Goal: Information Seeking & Learning: Learn about a topic

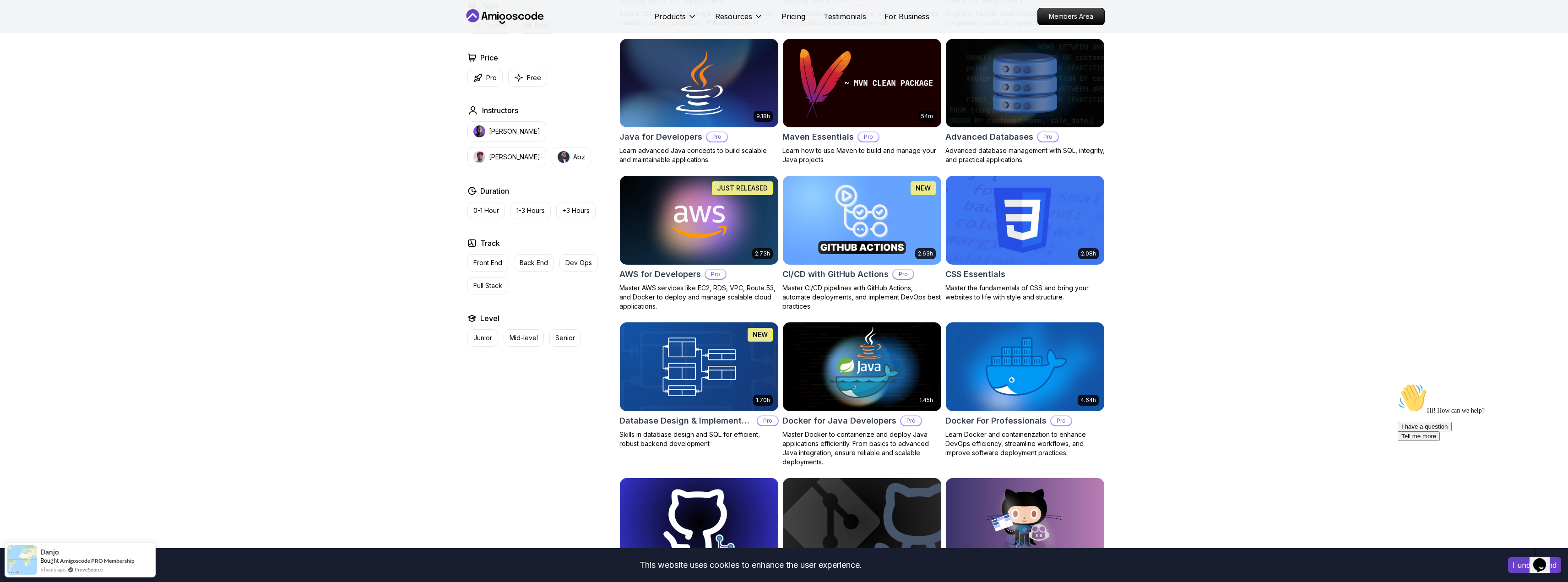
scroll to position [595, 0]
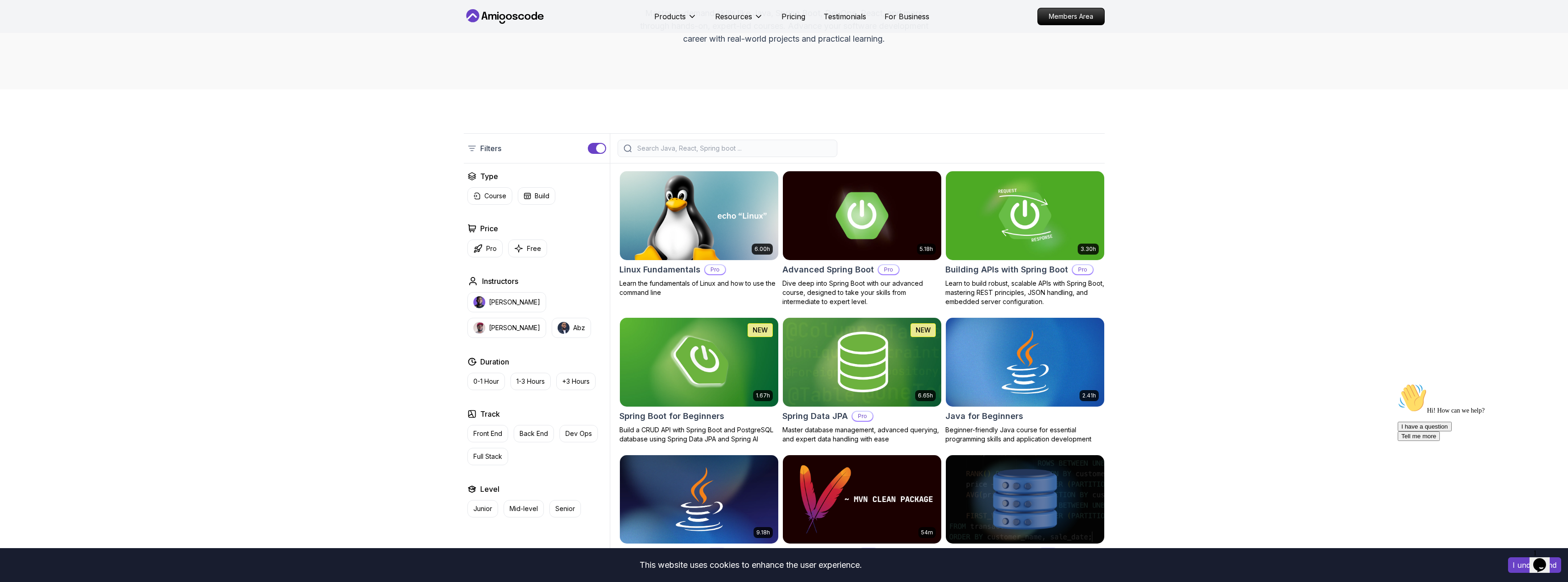
scroll to position [0, 0]
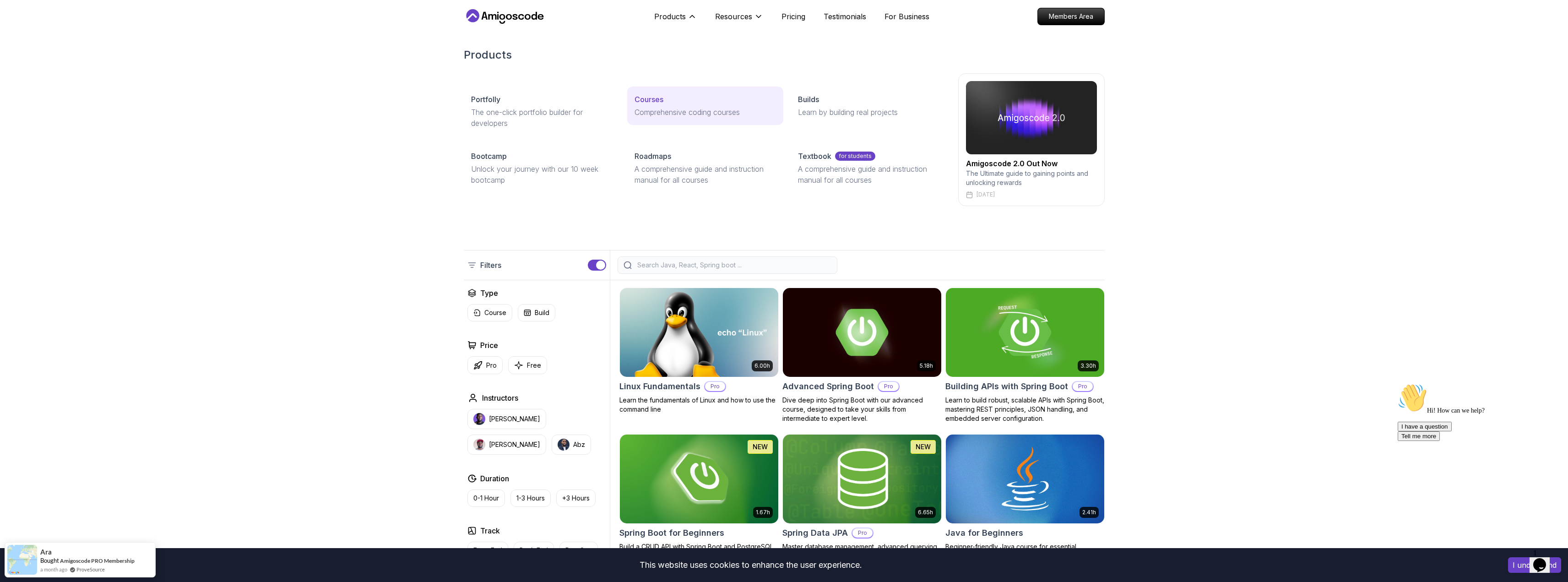
click at [657, 105] on link "Courses Comprehensive coding courses" at bounding box center [705, 106] width 156 height 38
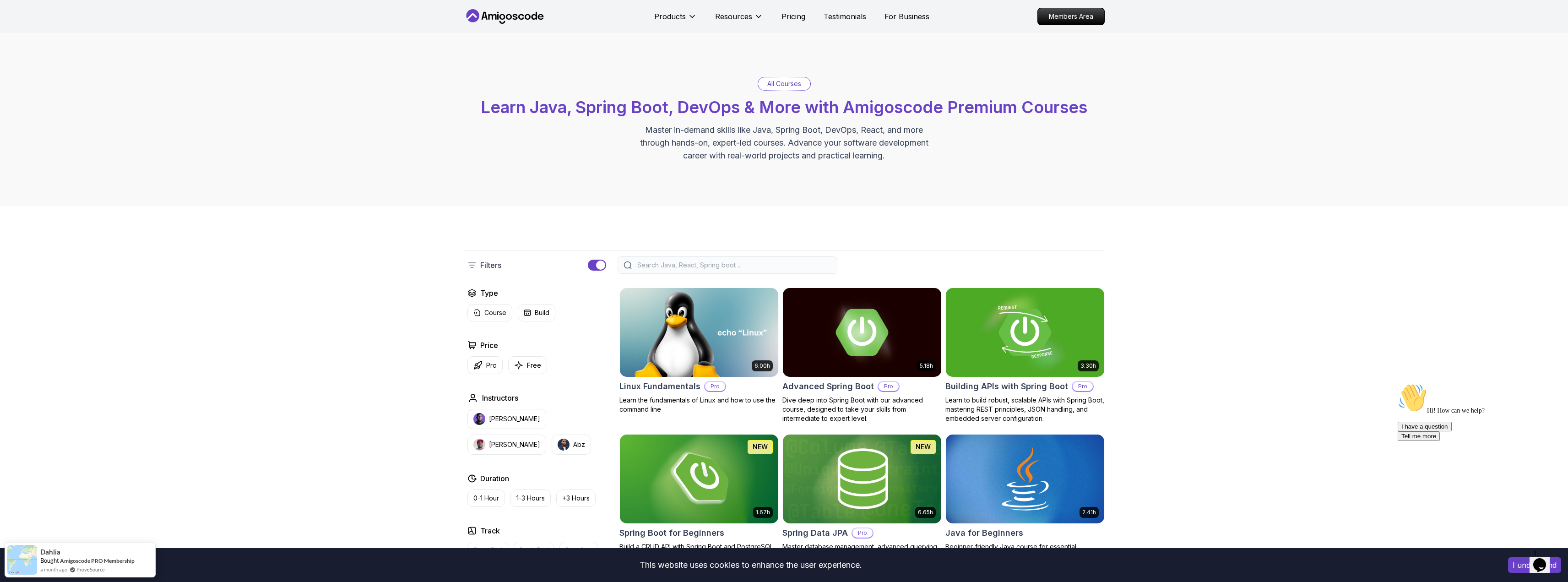
click at [496, 316] on p "Course" at bounding box center [496, 312] width 22 height 9
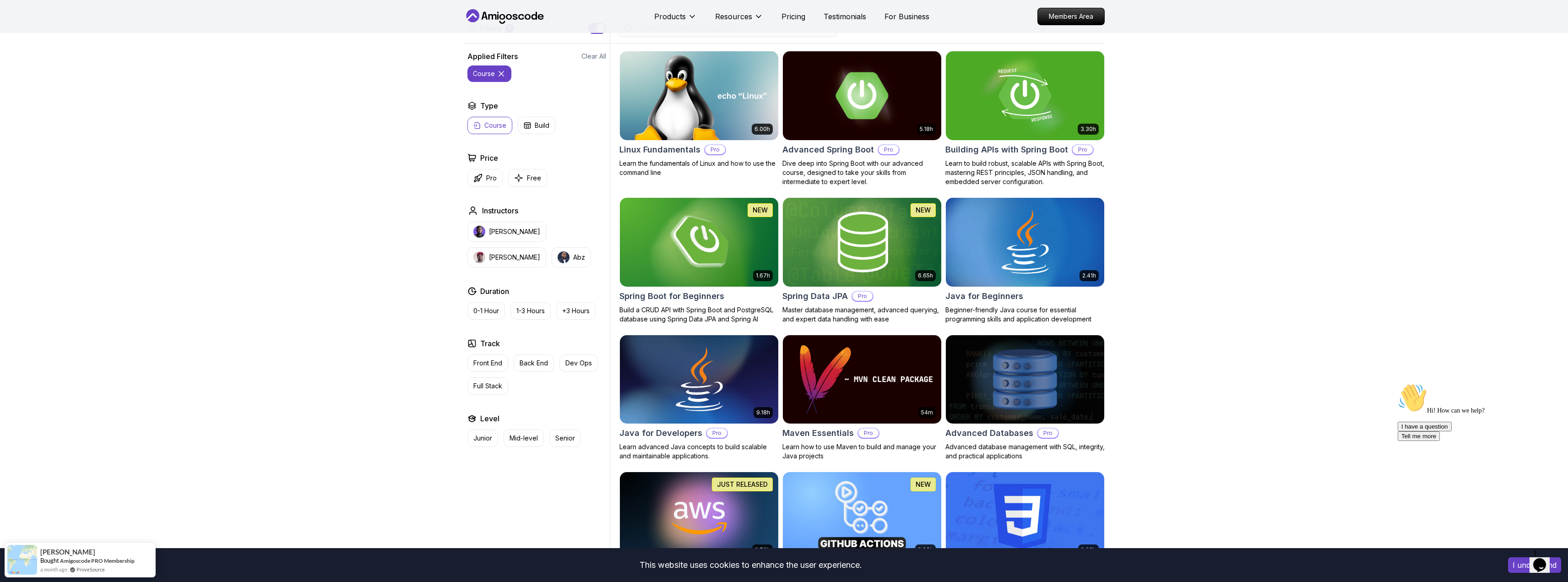
scroll to position [244, 0]
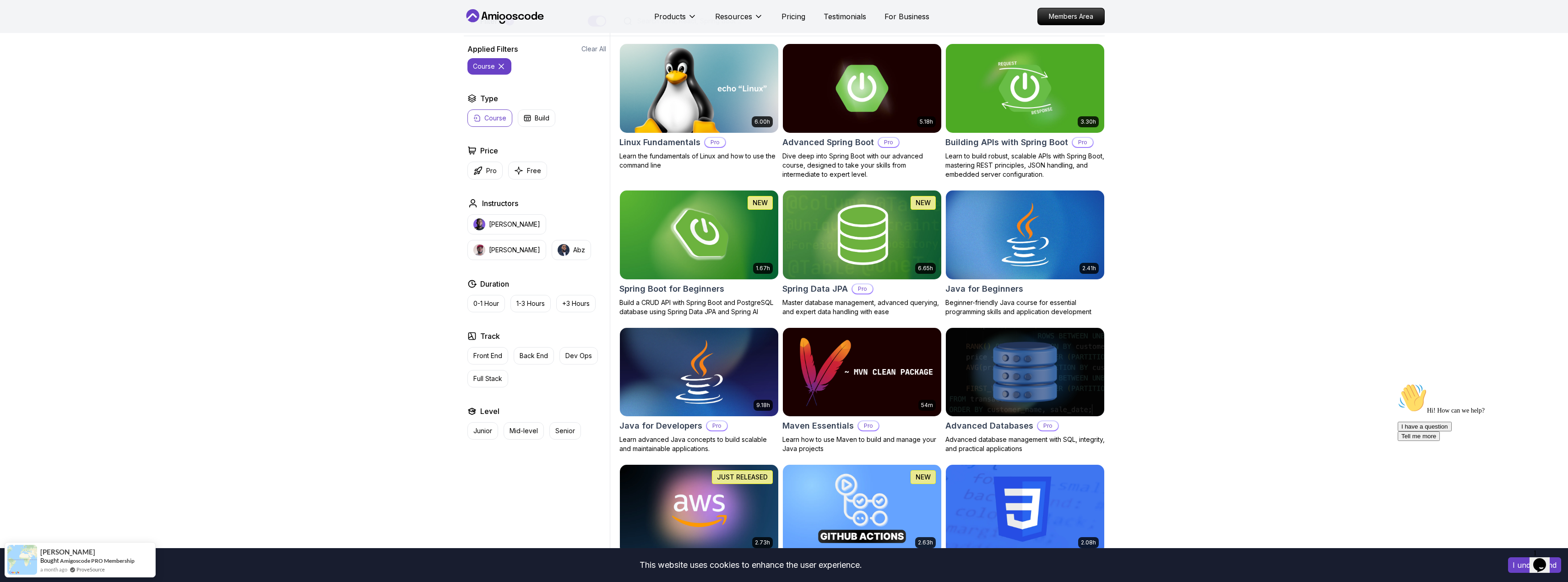
click at [1515, 565] on button "I understand" at bounding box center [1535, 565] width 53 height 15
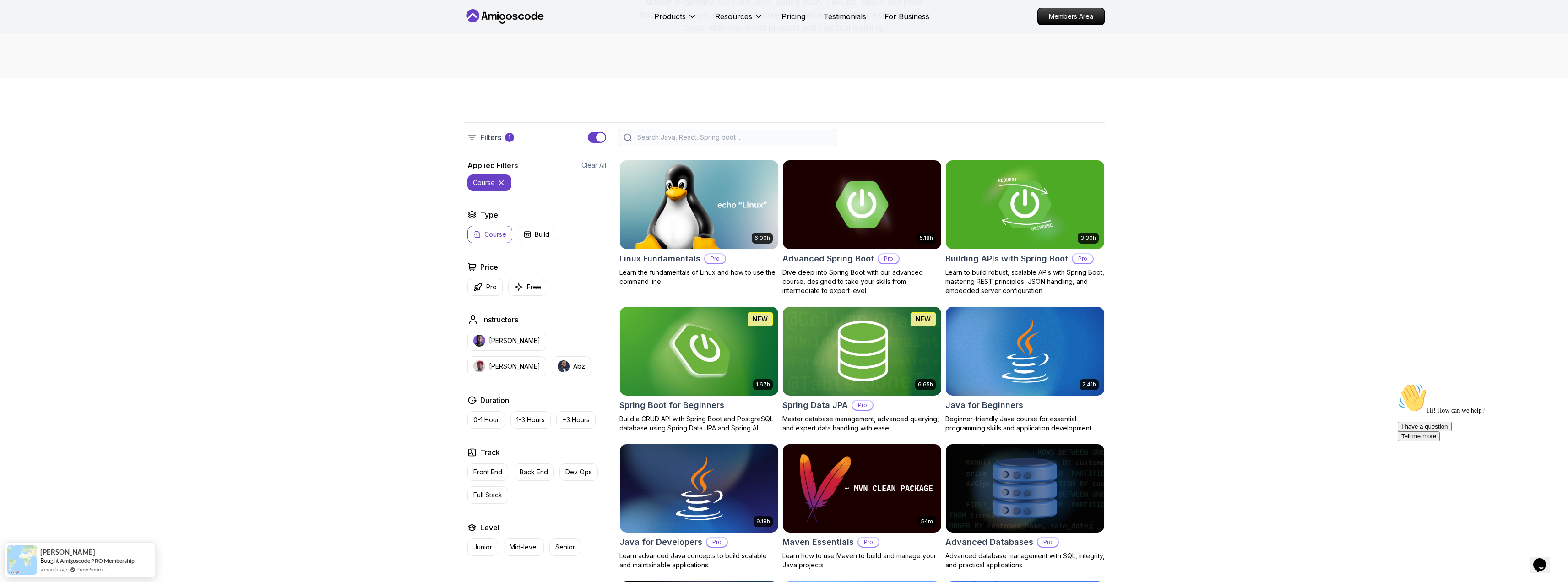
scroll to position [0, 0]
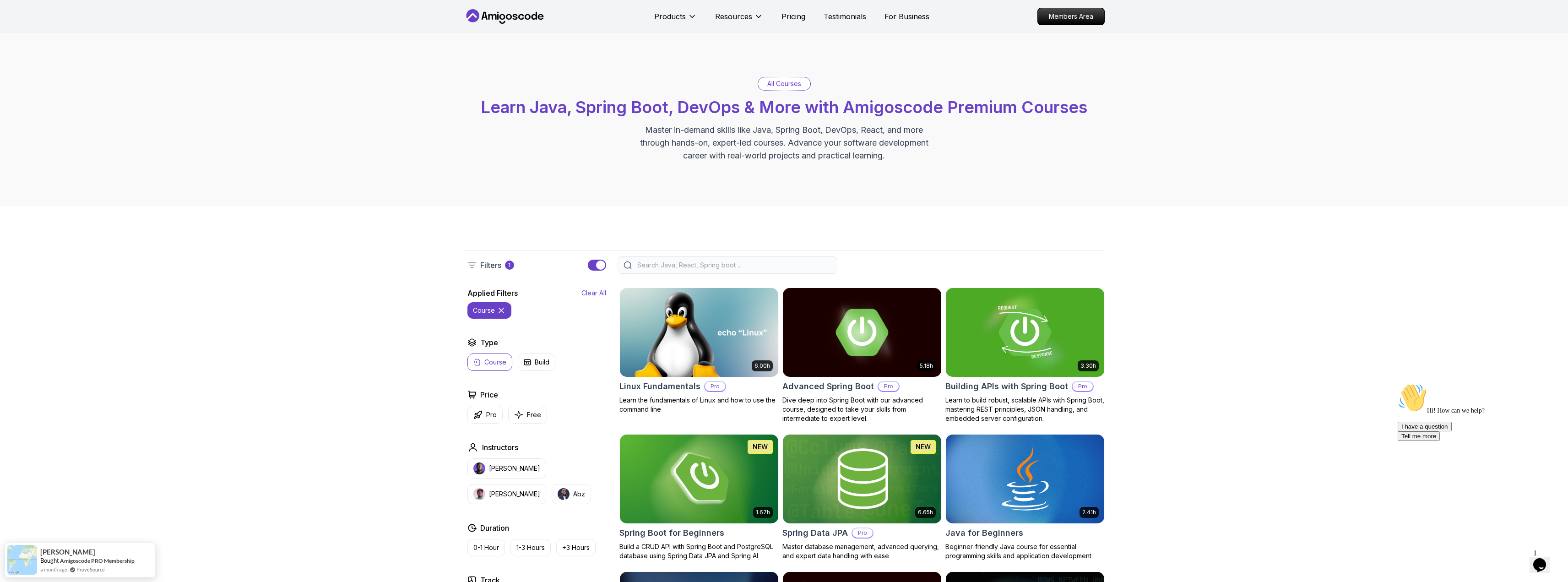
click at [589, 294] on p "Clear All" at bounding box center [594, 293] width 25 height 9
click at [496, 312] on p "Course" at bounding box center [496, 312] width 22 height 9
drag, startPoint x: 494, startPoint y: 363, endPoint x: 484, endPoint y: 361, distance: 10.2
click at [493, 363] on p "Course" at bounding box center [496, 362] width 22 height 9
click at [504, 315] on p "Course" at bounding box center [496, 312] width 22 height 9
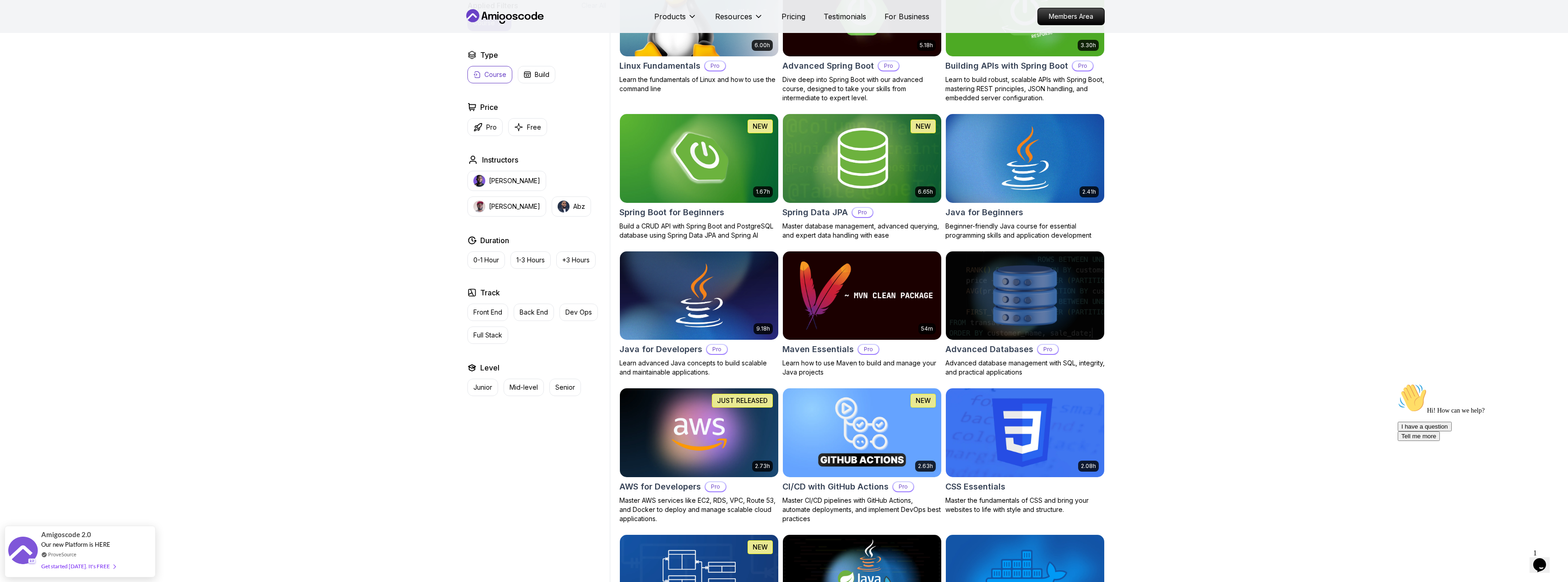
scroll to position [91, 0]
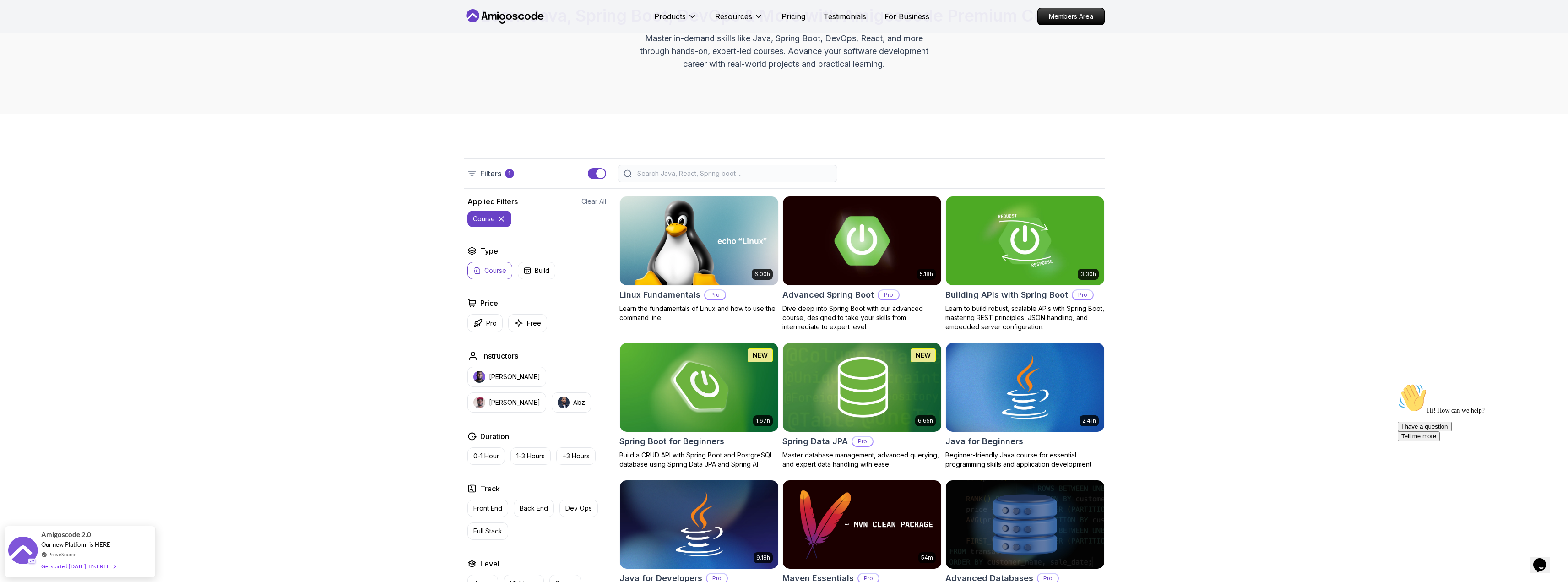
click at [854, 239] on img at bounding box center [861, 241] width 166 height 93
